Goal: Task Accomplishment & Management: Use online tool/utility

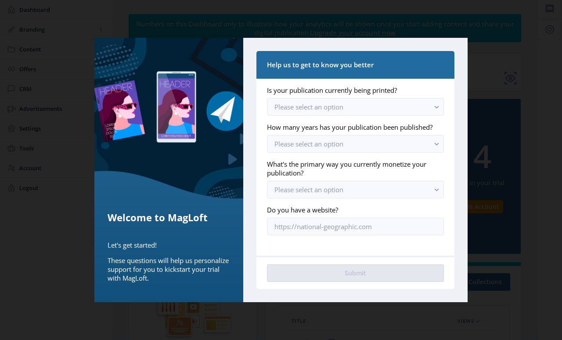
click at [432, 104] on rect "button" at bounding box center [437, 107] width 10 height 10
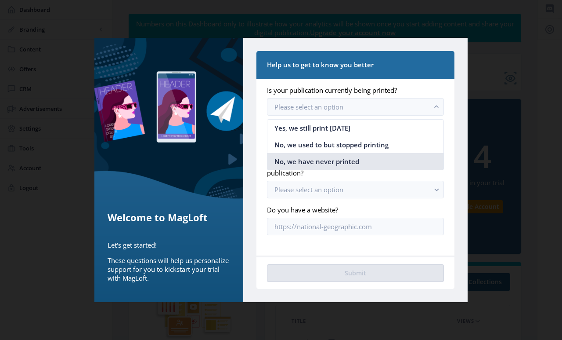
click at [390, 161] on nb-option "No, we have never printed" at bounding box center [356, 161] width 176 height 17
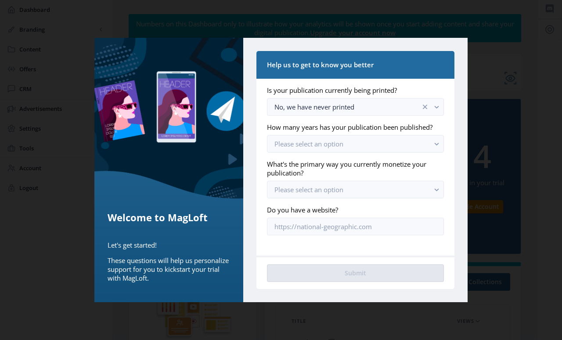
click at [435, 141] on rect "button" at bounding box center [437, 144] width 10 height 10
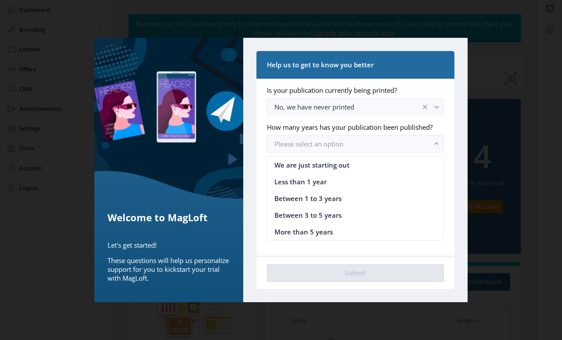
click at [412, 161] on nb-option "We are just starting out" at bounding box center [356, 164] width 176 height 17
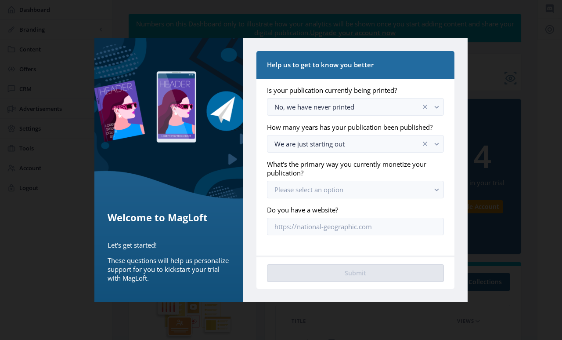
click at [430, 188] on button "Please select an option" at bounding box center [355, 190] width 177 height 18
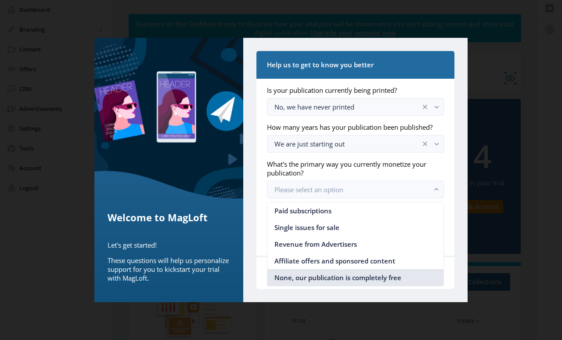
click at [405, 274] on nb-option "None, our publication is completely free" at bounding box center [356, 277] width 176 height 17
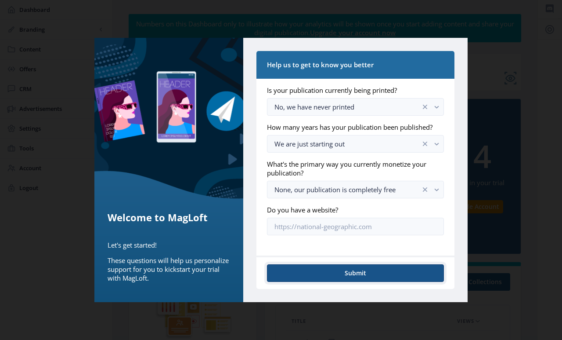
click at [410, 270] on button "Submit" at bounding box center [355, 273] width 177 height 18
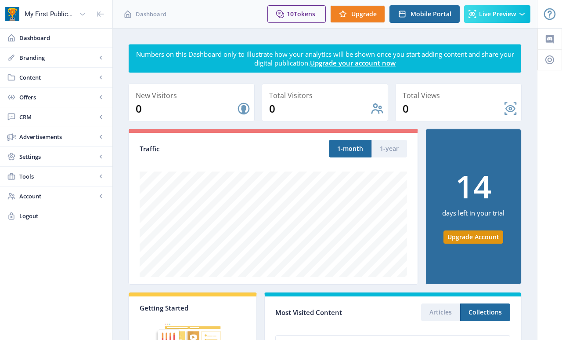
click at [16, 61] on link "Branding" at bounding box center [56, 57] width 112 height 19
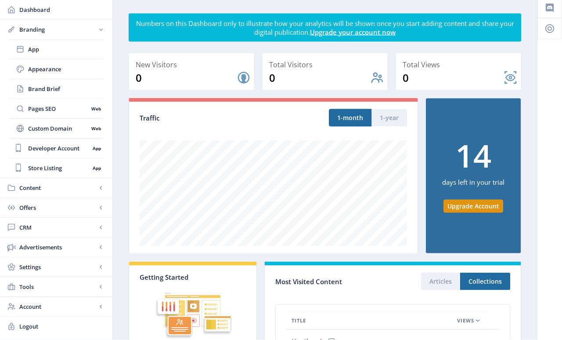
scroll to position [39, 0]
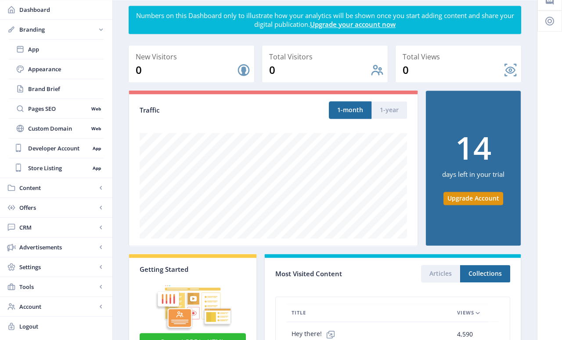
click at [27, 190] on span "Content" at bounding box center [57, 187] width 77 height 9
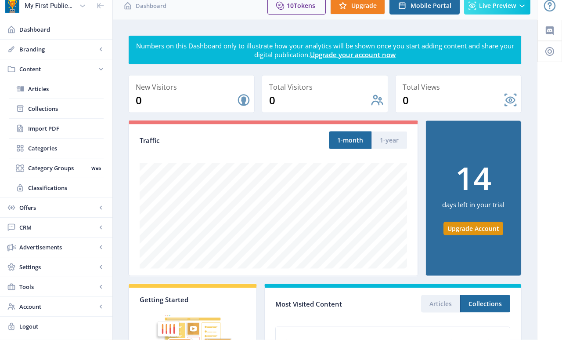
scroll to position [5, 0]
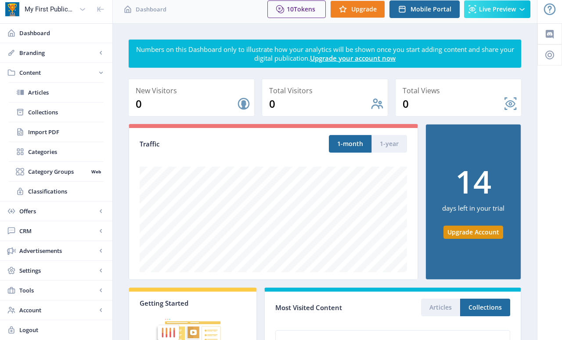
click at [26, 92] on link "Articles" at bounding box center [56, 92] width 95 height 19
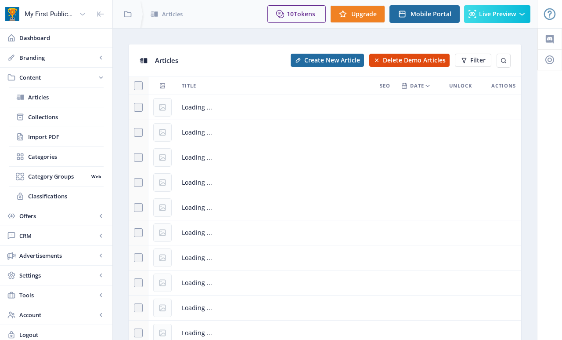
click at [29, 96] on span "Articles" at bounding box center [66, 97] width 76 height 9
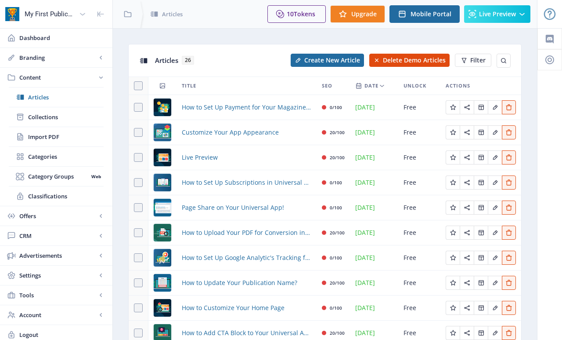
click at [96, 56] on span "Branding" at bounding box center [57, 57] width 77 height 9
click at [24, 98] on icon at bounding box center [20, 97] width 9 height 9
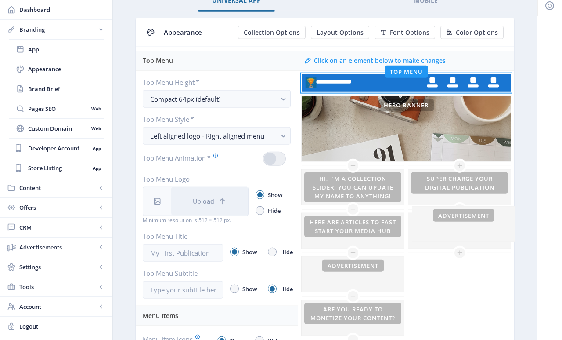
scroll to position [56, 0]
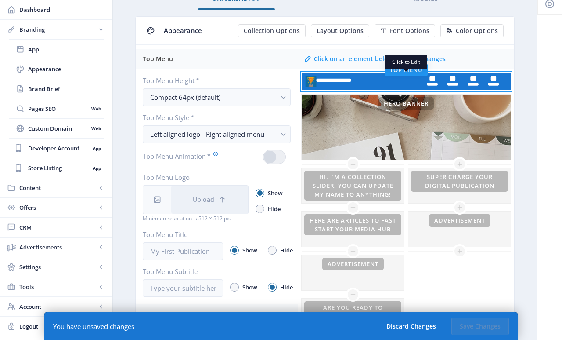
click at [375, 81] on rect at bounding box center [406, 81] width 209 height 18
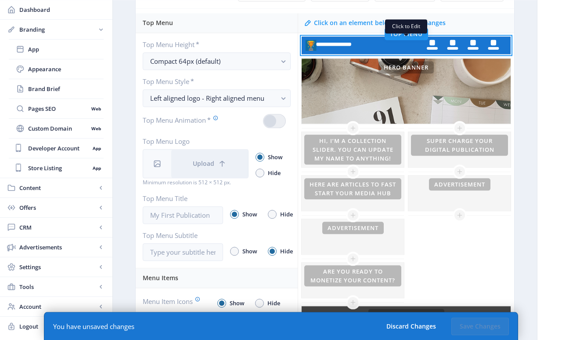
scroll to position [93, 0]
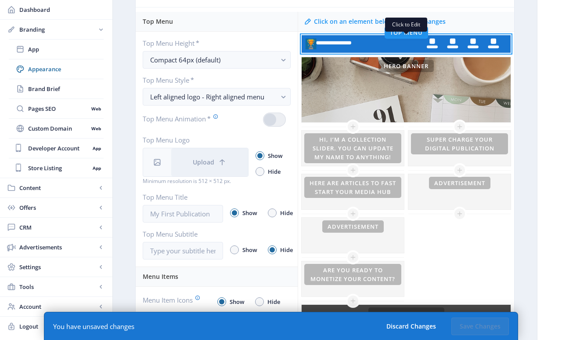
click at [23, 229] on span "CRM" at bounding box center [57, 227] width 77 height 9
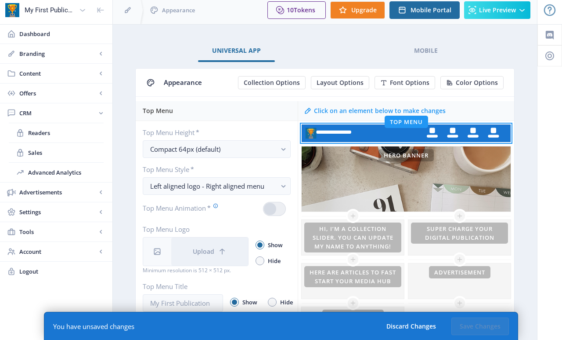
scroll to position [0, 0]
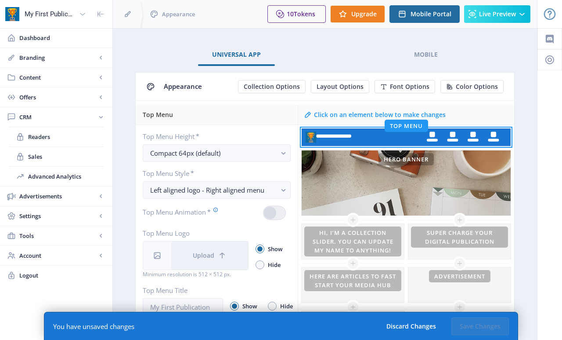
click at [14, 36] on icon at bounding box center [11, 37] width 9 height 9
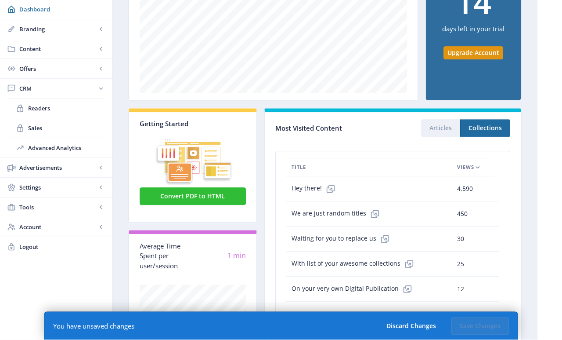
scroll to position [184, 0]
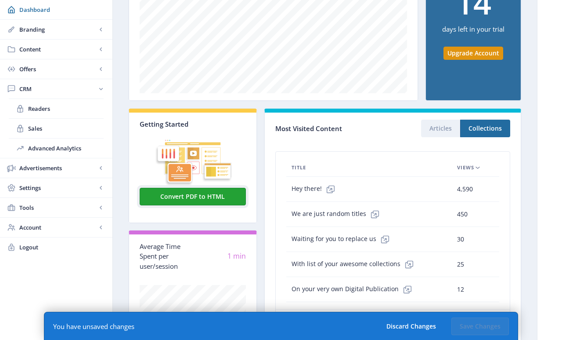
click at [156, 194] on button "Convert PDF to HTML" at bounding box center [193, 197] width 106 height 18
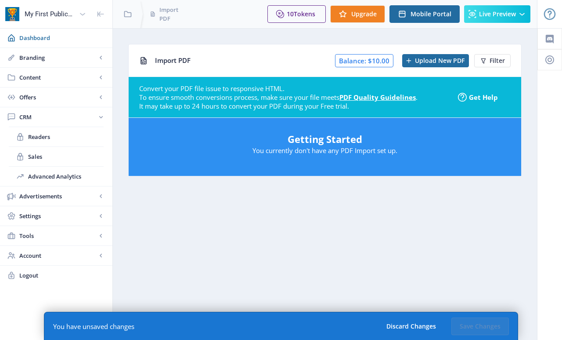
click at [493, 161] on div "Getting Started You currently don't have any PDF Import set up." at bounding box center [325, 147] width 393 height 58
click at [443, 60] on span "Upload New PDF" at bounding box center [440, 60] width 50 height 7
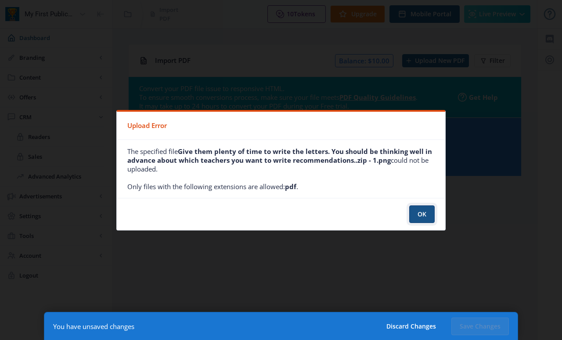
click at [427, 218] on button "OK" at bounding box center [421, 214] width 25 height 18
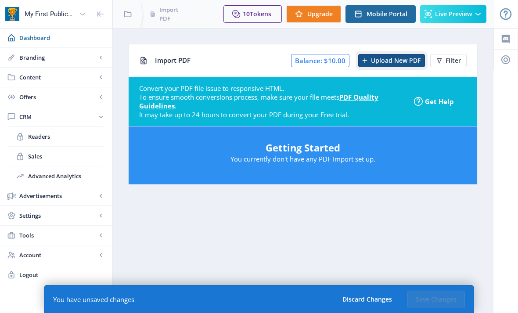
click at [399, 57] on span "Upload New PDF" at bounding box center [396, 60] width 50 height 7
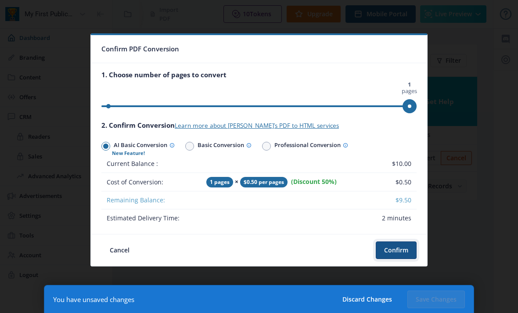
click at [407, 249] on button "Confirm" at bounding box center [396, 251] width 41 height 18
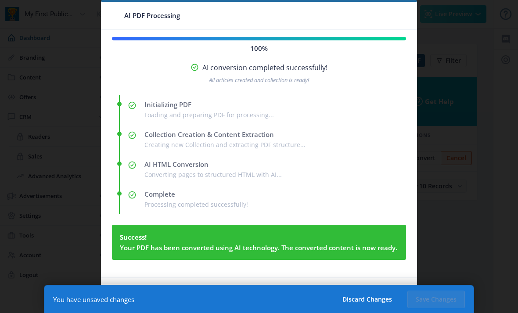
click at [422, 210] on div at bounding box center [259, 156] width 518 height 313
click at [89, 155] on div at bounding box center [259, 156] width 518 height 313
click at [420, 223] on div at bounding box center [259, 156] width 518 height 313
click at [117, 215] on nb-card-body "100% AI conversion completed successfully! All articles created and collection …" at bounding box center [258, 154] width 315 height 248
click at [378, 300] on button "Discard Changes" at bounding box center [367, 300] width 66 height 18
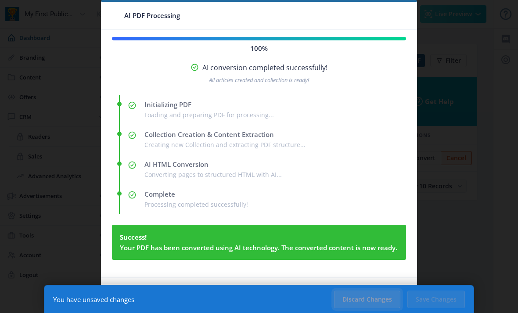
click at [380, 298] on button "Discard Changes" at bounding box center [367, 300] width 66 height 18
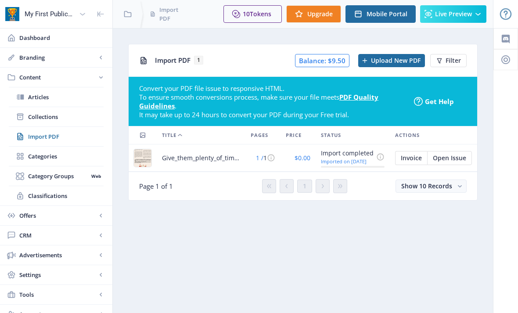
click at [161, 157] on td "Give_them_plenty_of_time_to_write_the_letters._You_should_be_thinking_well_in_a…" at bounding box center [201, 158] width 89 height 27
click at [150, 153] on img at bounding box center [143, 158] width 18 height 18
click at [460, 159] on span "Open Issue" at bounding box center [449, 158] width 33 height 7
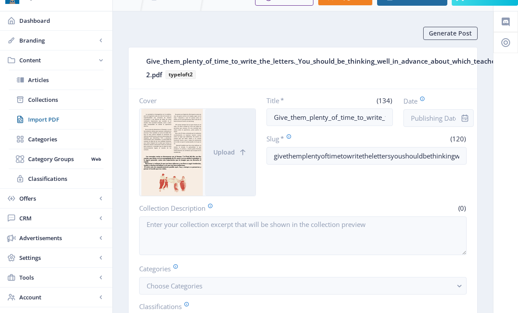
scroll to position [18, 0]
click at [180, 180] on div at bounding box center [172, 152] width 65 height 87
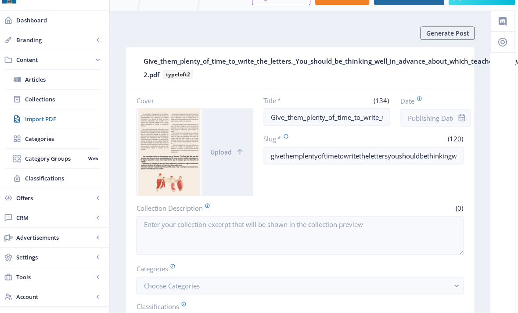
scroll to position [17, 3]
click at [177, 176] on div at bounding box center [169, 152] width 65 height 87
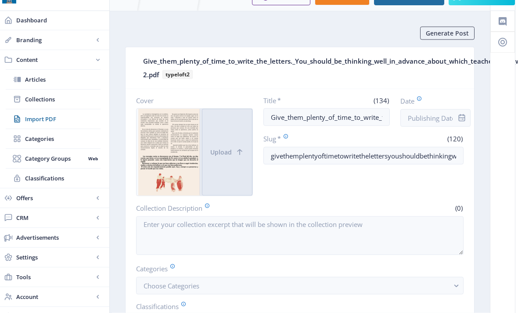
click at [219, 168] on button "Upload" at bounding box center [227, 152] width 51 height 87
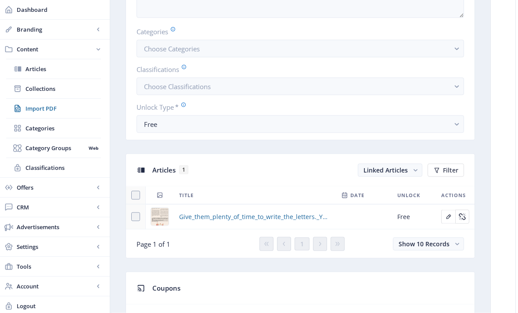
scroll to position [255, 3]
click at [139, 218] on span at bounding box center [135, 216] width 9 height 9
click at [132, 217] on input "checkbox" at bounding box center [131, 216] width 0 height 0
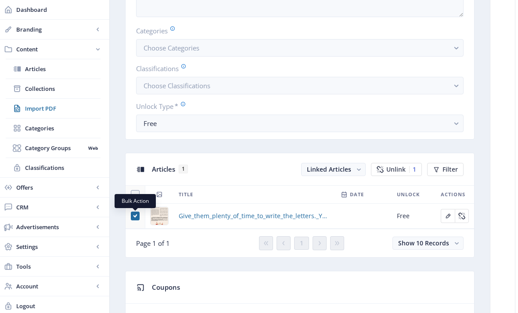
click at [138, 217] on span at bounding box center [135, 216] width 9 height 9
click at [131, 217] on input "checkbox" at bounding box center [131, 216] width 0 height 0
checkbox input "false"
click at [167, 216] on img at bounding box center [160, 216] width 18 height 18
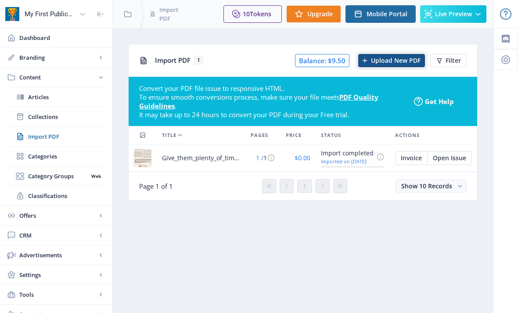
click at [398, 54] on button "Upload New PDF" at bounding box center [392, 60] width 67 height 13
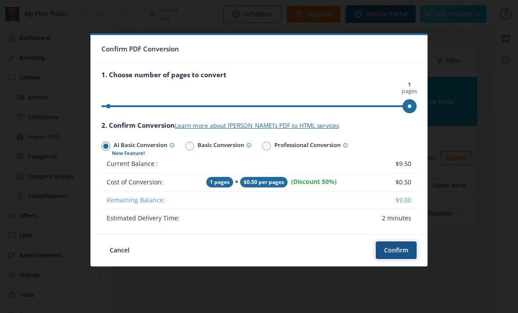
click at [403, 252] on button "Confirm" at bounding box center [396, 251] width 41 height 18
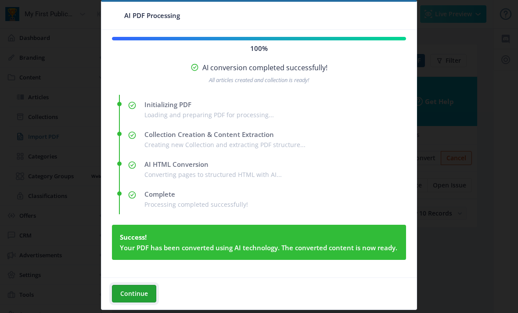
click at [123, 294] on button "Continue" at bounding box center [134, 294] width 44 height 18
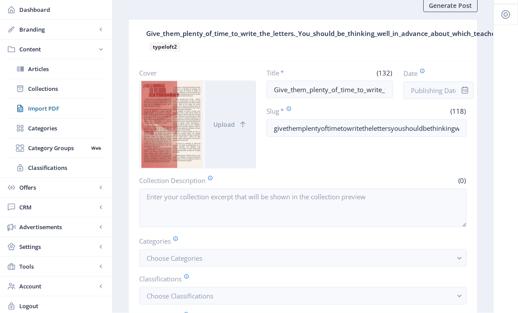
scroll to position [45, 0]
click at [163, 145] on div at bounding box center [172, 124] width 65 height 87
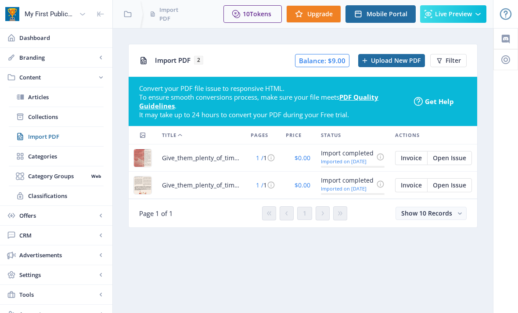
click at [169, 159] on span "Give_them_plenty_of_time_to_write_the_letters._You_should_be_thinking_well_in_a…" at bounding box center [201, 158] width 78 height 11
click at [151, 154] on img at bounding box center [143, 158] width 18 height 18
click at [146, 159] on img at bounding box center [143, 158] width 18 height 18
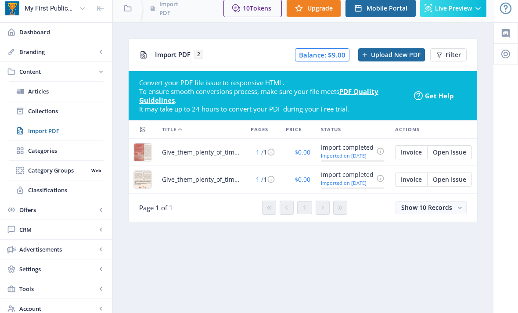
scroll to position [6, 0]
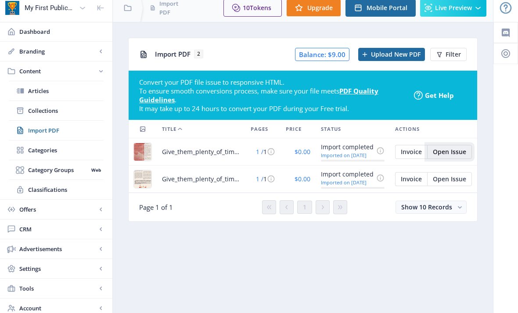
click at [460, 154] on span "Open Issue" at bounding box center [449, 152] width 33 height 7
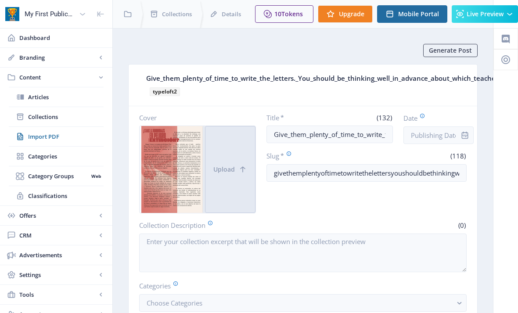
click at [235, 172] on span "Upload" at bounding box center [225, 169] width 22 height 7
click at [233, 167] on span "Upload" at bounding box center [225, 169] width 22 height 7
click at [232, 170] on span "Upload" at bounding box center [225, 169] width 22 height 7
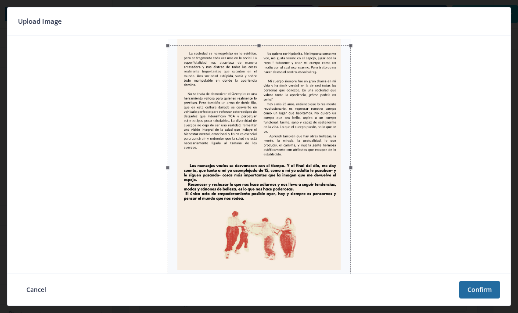
click at [19, 18] on span "Upload Image" at bounding box center [40, 21] width 44 height 14
